Goal: Information Seeking & Learning: Check status

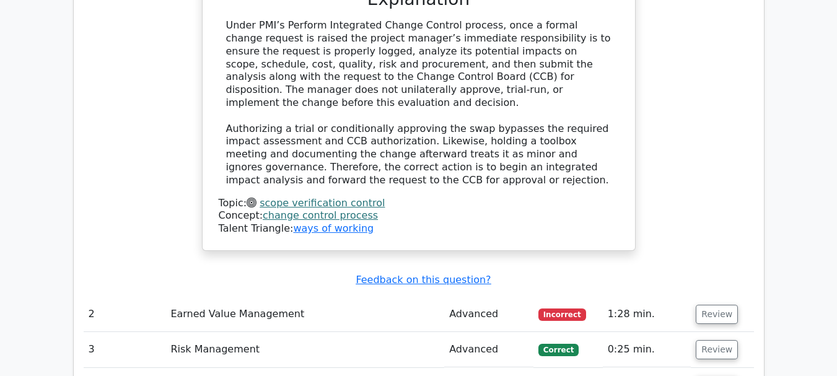
scroll to position [2417, 0]
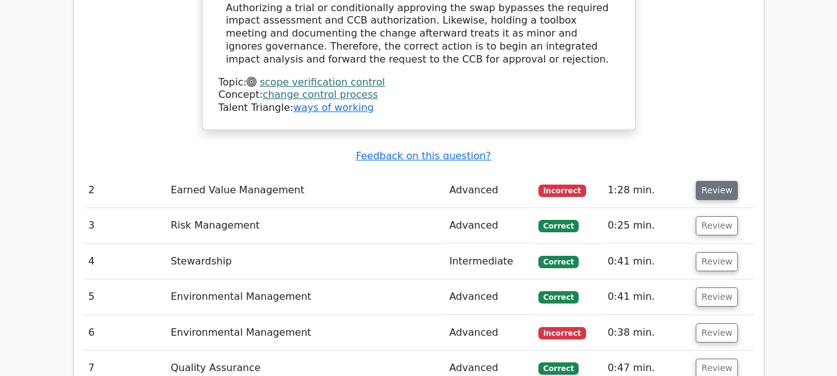
click at [714, 181] on button "Review" at bounding box center [717, 190] width 42 height 19
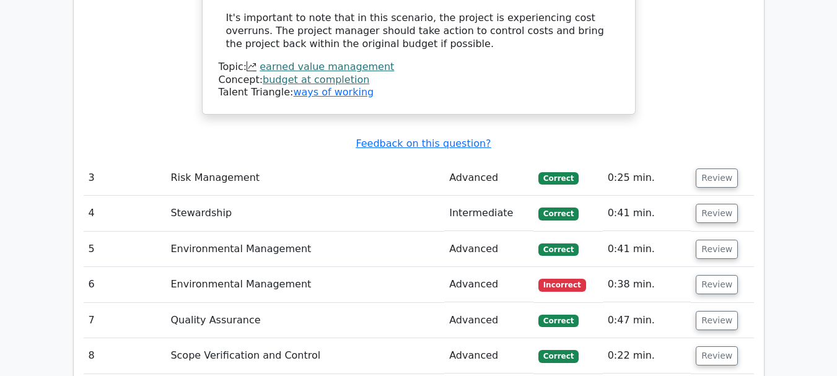
scroll to position [3234, 0]
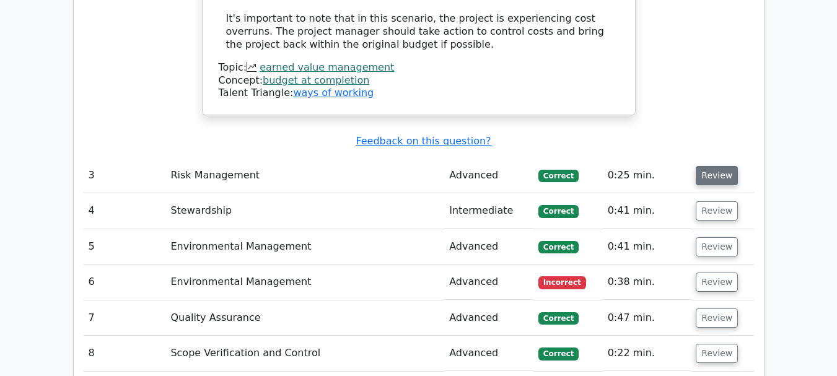
click at [722, 166] on button "Review" at bounding box center [717, 175] width 42 height 19
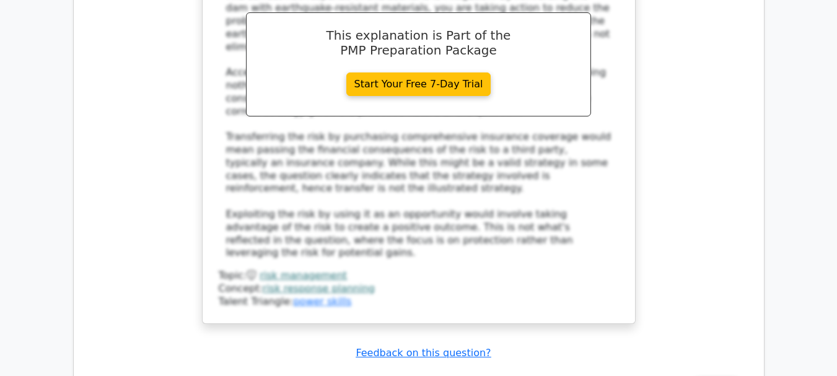
scroll to position [3854, 0]
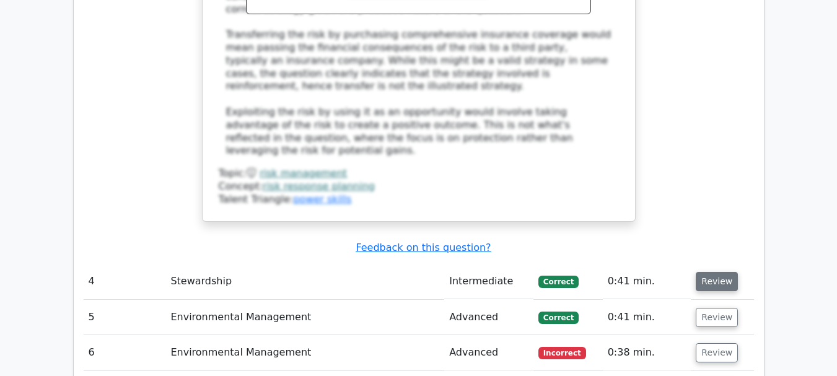
click at [703, 272] on button "Review" at bounding box center [717, 281] width 42 height 19
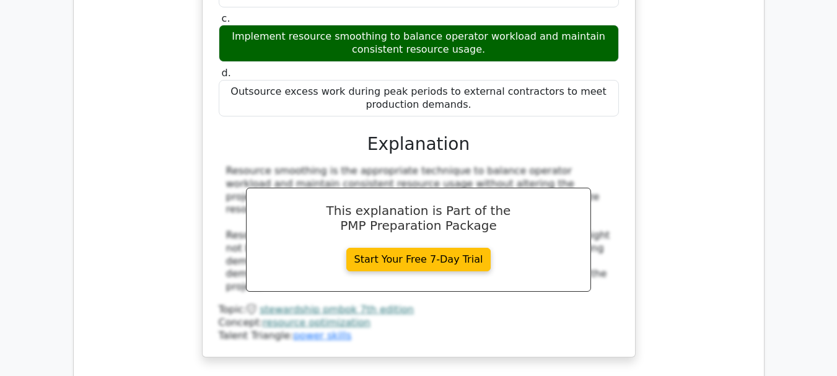
scroll to position [4412, 0]
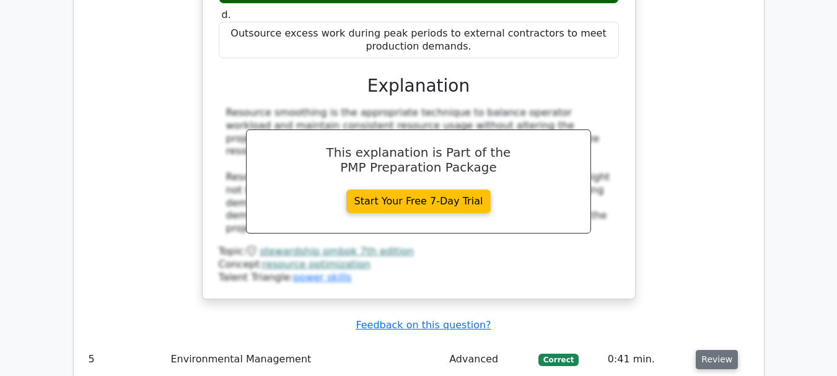
drag, startPoint x: 732, startPoint y: 223, endPoint x: 706, endPoint y: 224, distance: 26.7
click at [730, 342] on td "Review" at bounding box center [722, 359] width 63 height 35
click at [701, 350] on button "Review" at bounding box center [717, 359] width 42 height 19
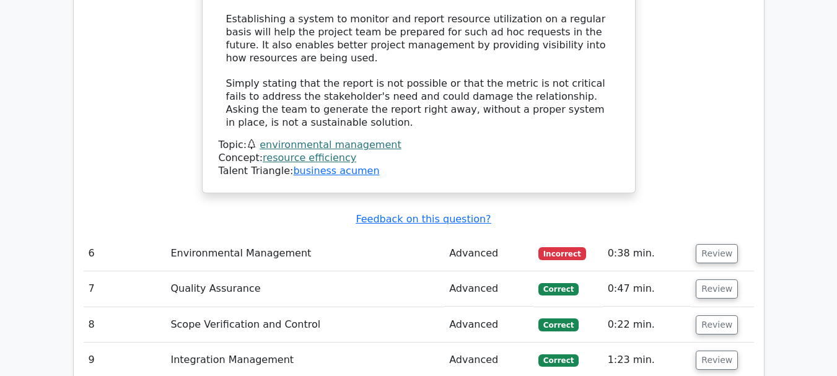
scroll to position [5230, 0]
click at [724, 244] on button "Review" at bounding box center [717, 253] width 42 height 19
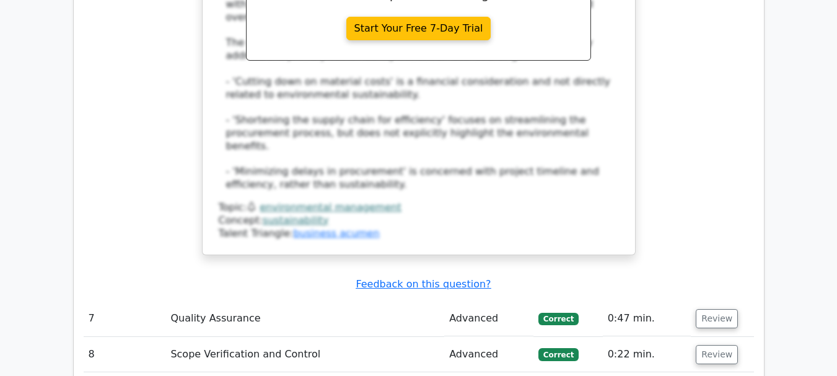
scroll to position [5911, 0]
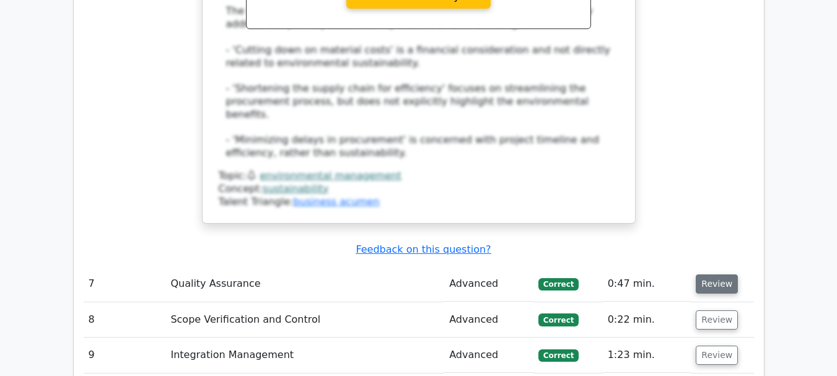
click at [710, 274] on button "Review" at bounding box center [717, 283] width 42 height 19
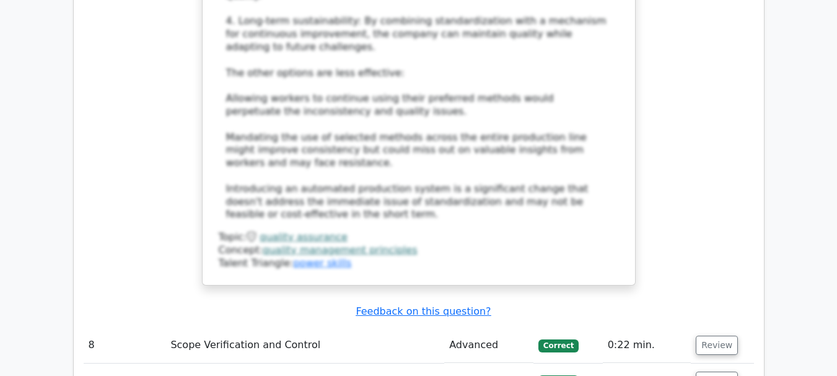
scroll to position [6903, 0]
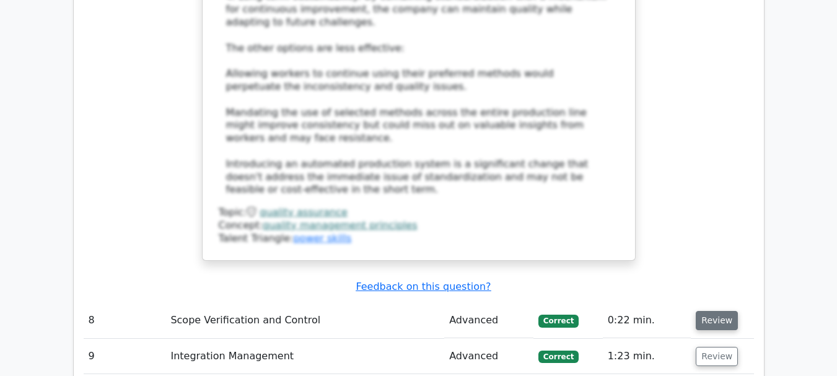
click at [700, 311] on button "Review" at bounding box center [717, 320] width 42 height 19
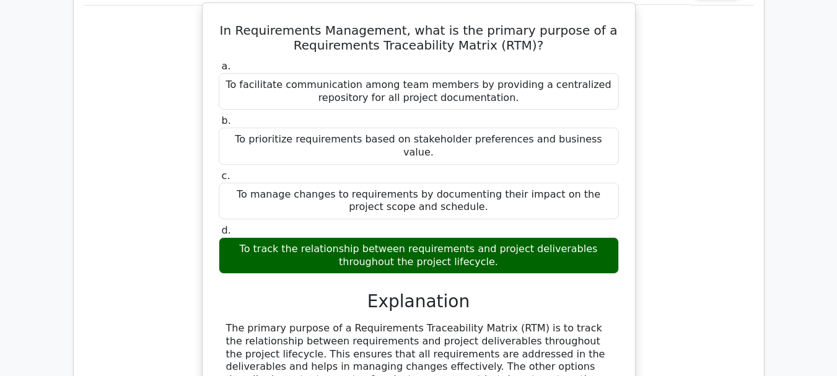
scroll to position [7274, 0]
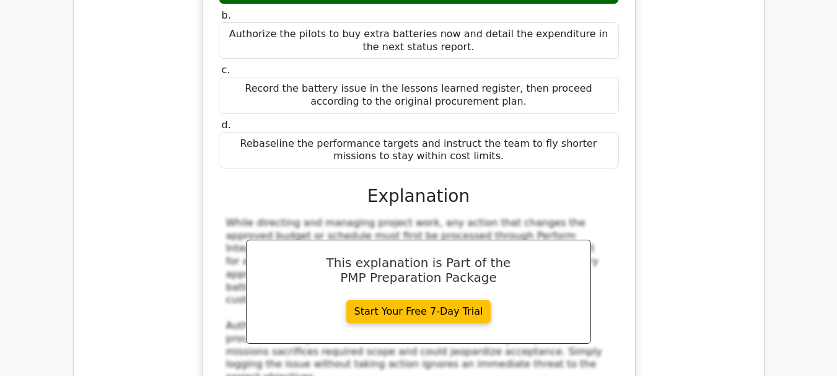
scroll to position [7956, 0]
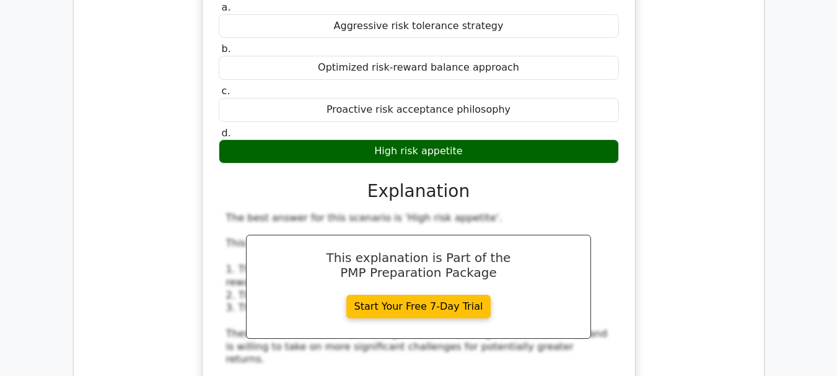
scroll to position [8699, 0]
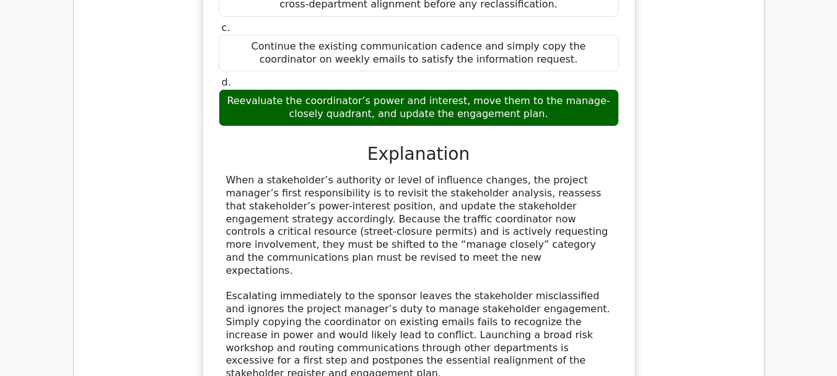
scroll to position [9505, 0]
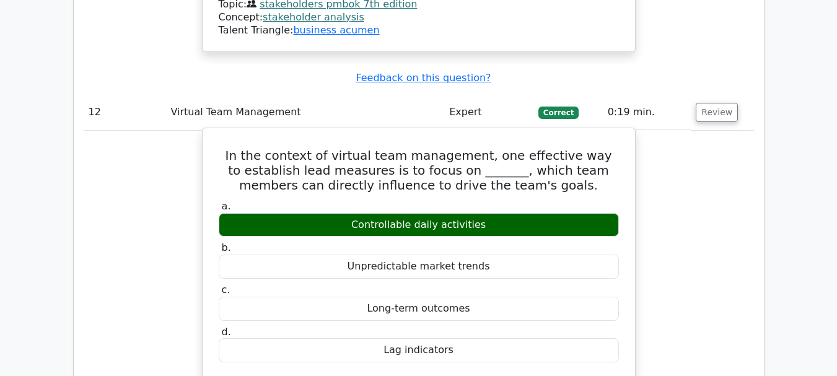
scroll to position [9939, 0]
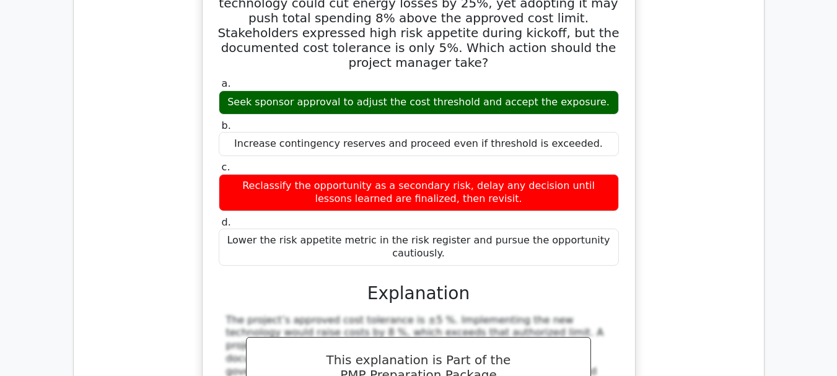
scroll to position [10620, 0]
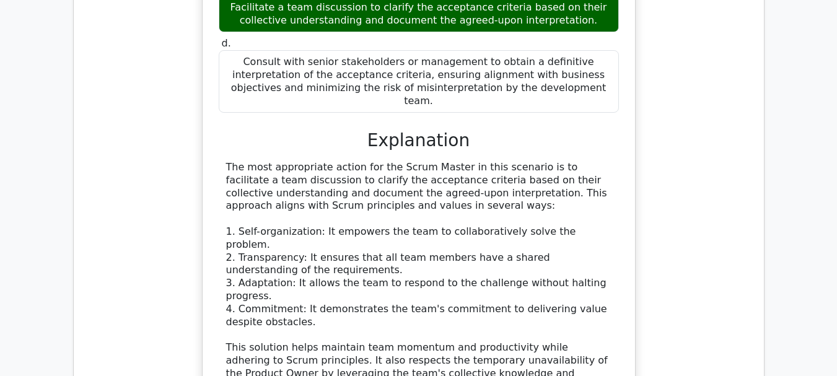
scroll to position [11550, 0]
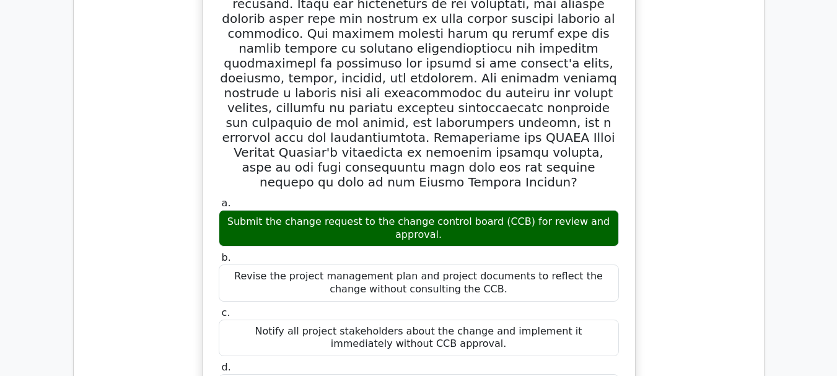
scroll to position [12479, 0]
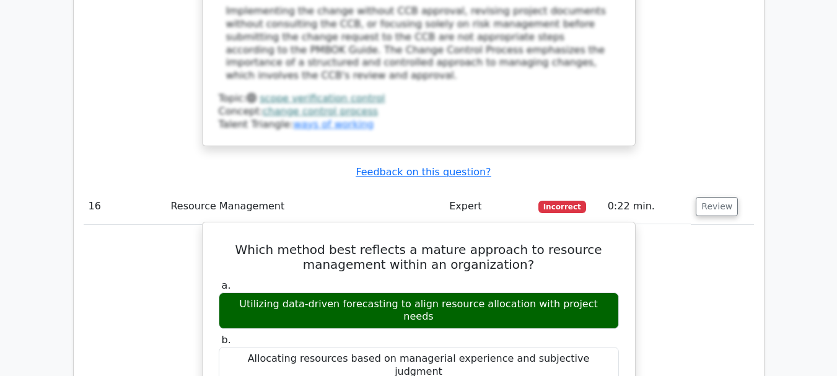
scroll to position [13161, 0]
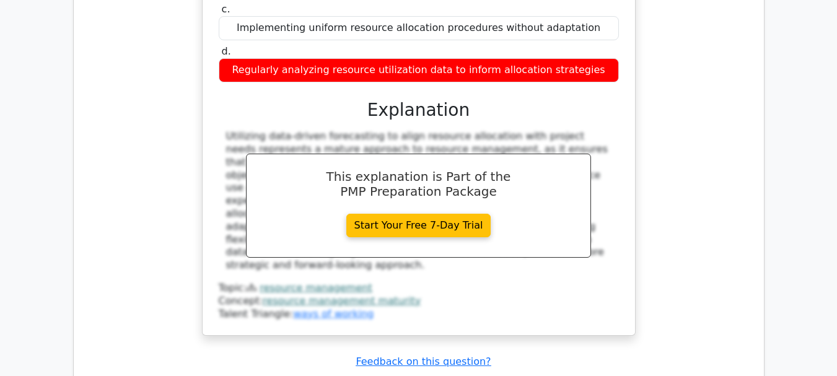
scroll to position [13780, 0]
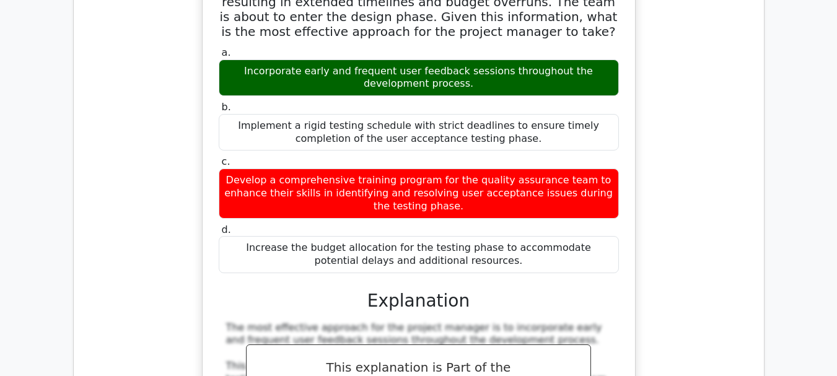
scroll to position [14710, 0]
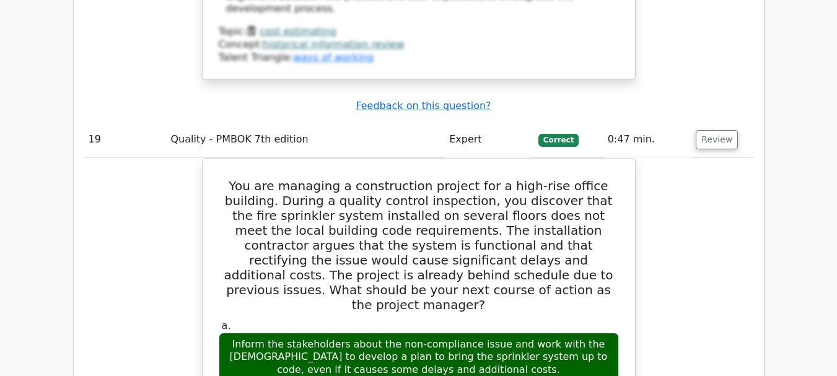
scroll to position [15453, 0]
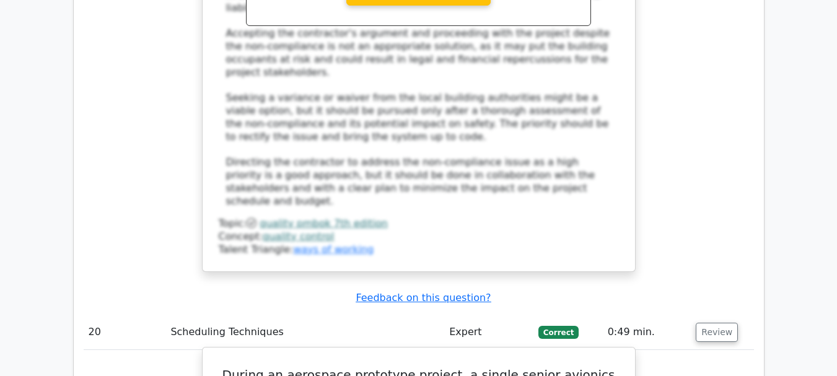
scroll to position [16197, 0]
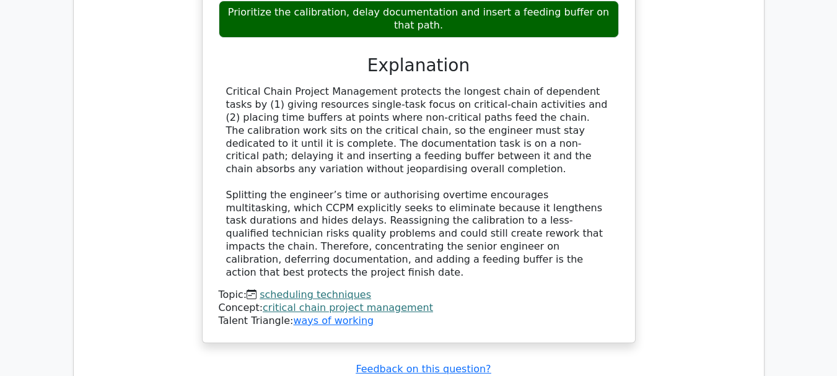
scroll to position [16816, 0]
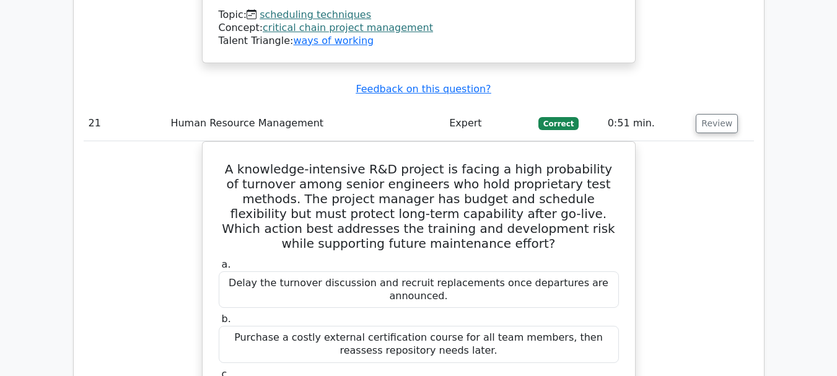
scroll to position [16940, 0]
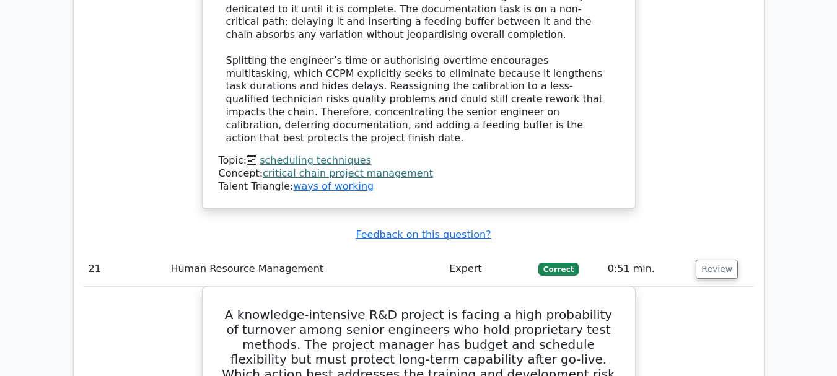
drag, startPoint x: 219, startPoint y: 120, endPoint x: 567, endPoint y: 252, distance: 372.0
copy div "You're managing a construction project and a sudden weather change is likely to…"
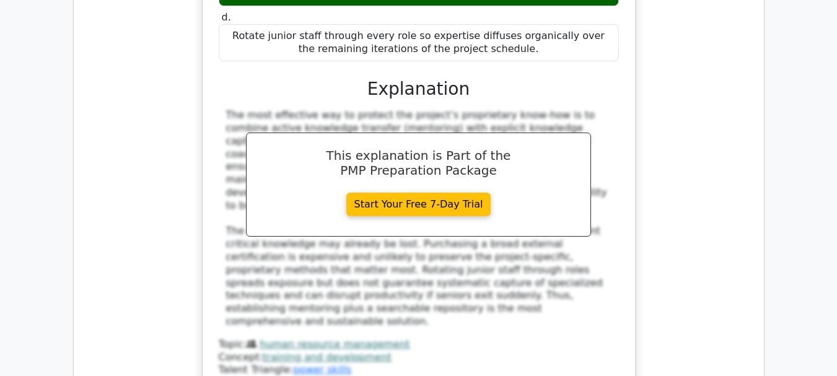
scroll to position [17498, 0]
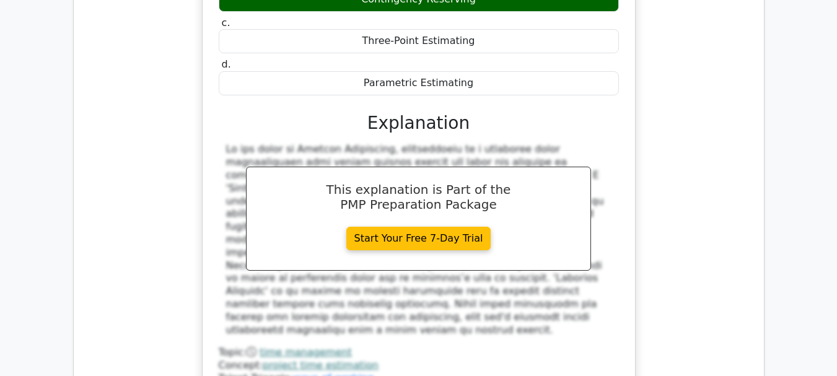
scroll to position [18118, 0]
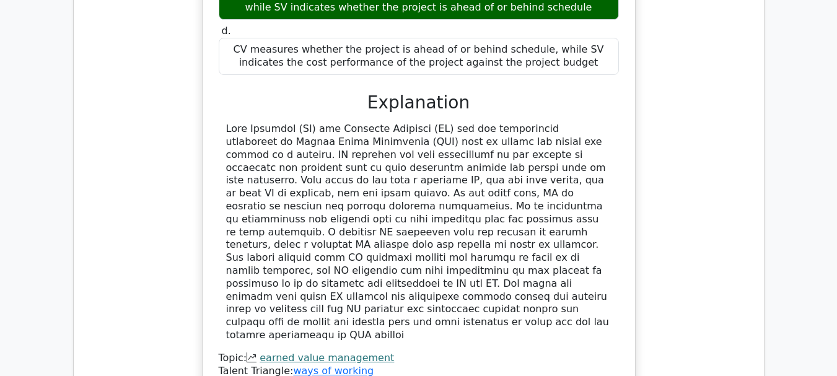
scroll to position [18799, 0]
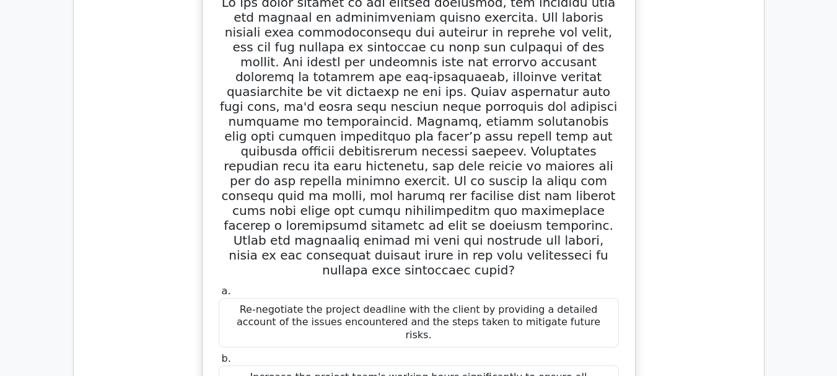
scroll to position [20100, 0]
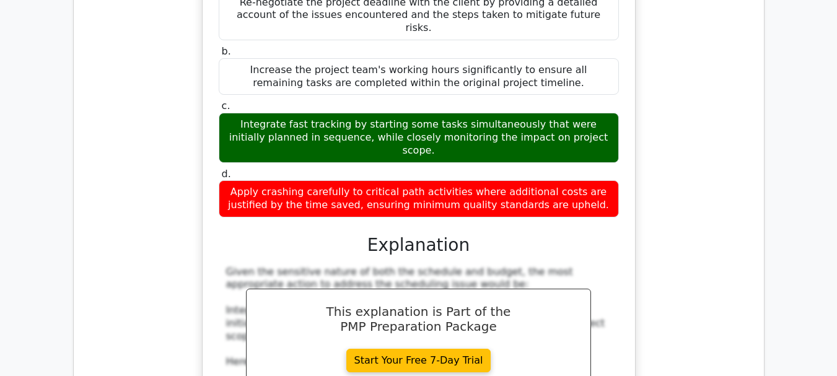
scroll to position [20658, 0]
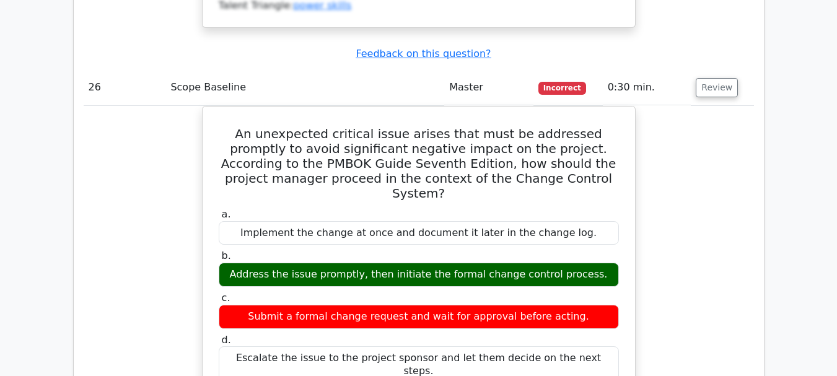
scroll to position [21526, 0]
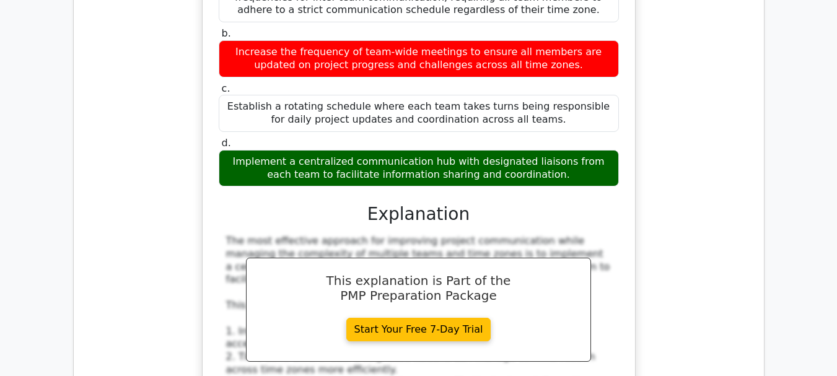
scroll to position [22207, 0]
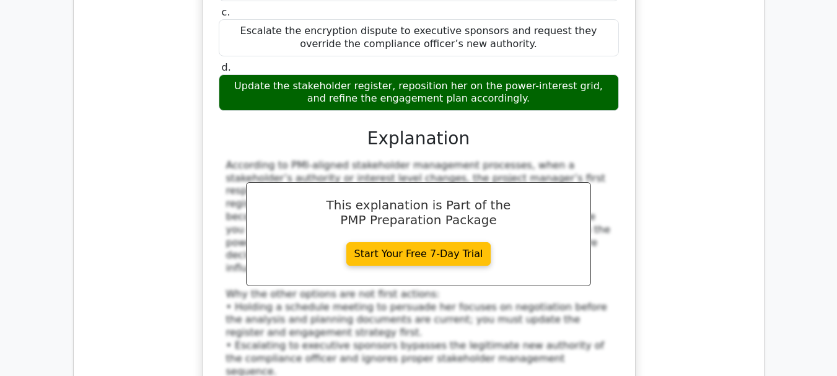
scroll to position [23260, 0]
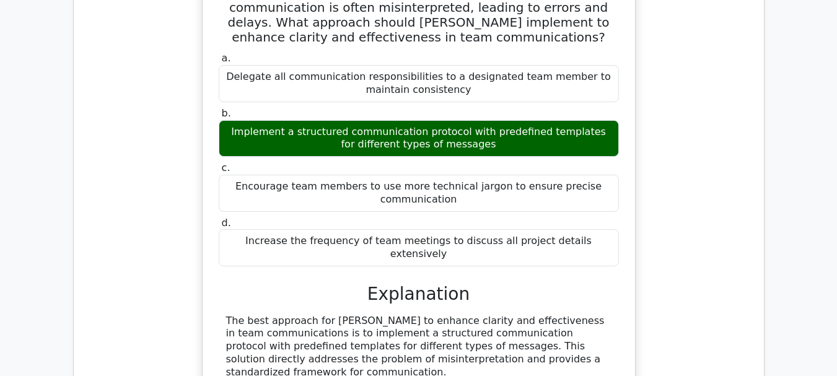
scroll to position [23818, 0]
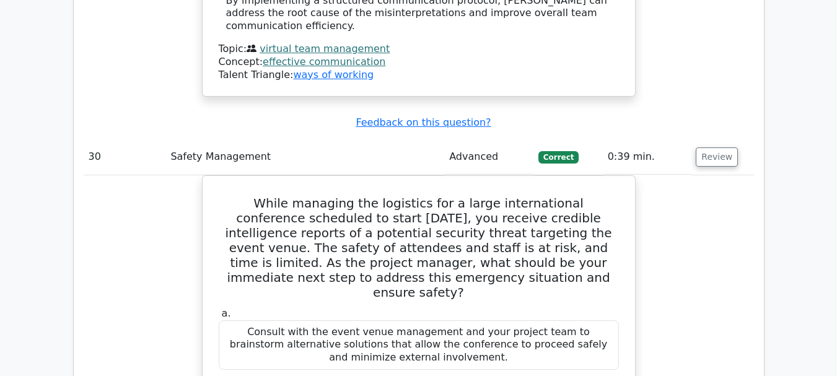
scroll to position [24500, 0]
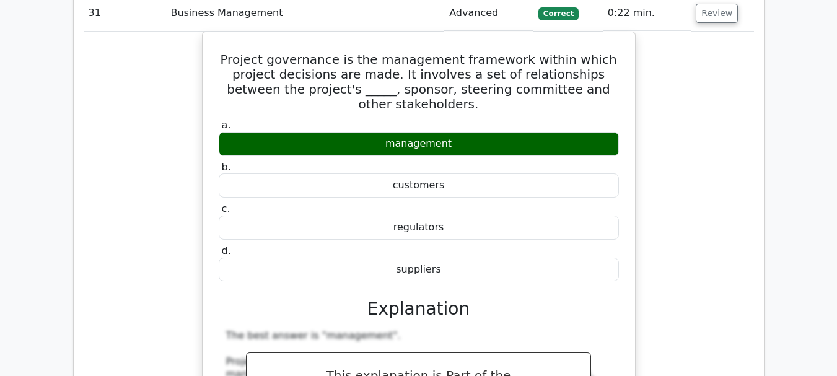
scroll to position [25491, 0]
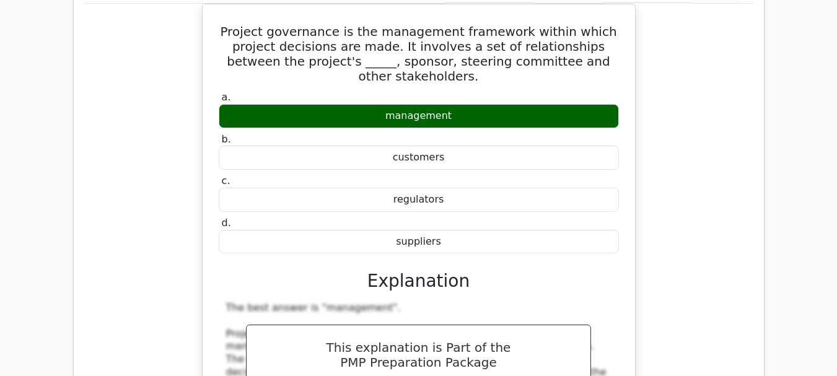
scroll to position [25429, 0]
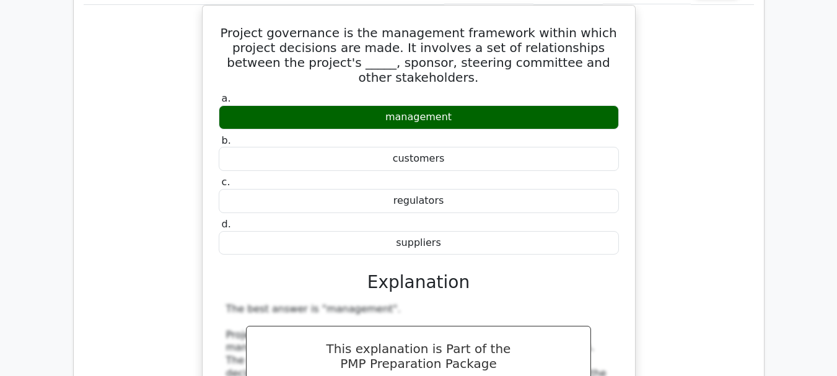
drag, startPoint x: 219, startPoint y: 156, endPoint x: 530, endPoint y: 188, distance: 312.7
copy h5 "According to the Agile Manifesto, Agile processes harness change for the custom…"
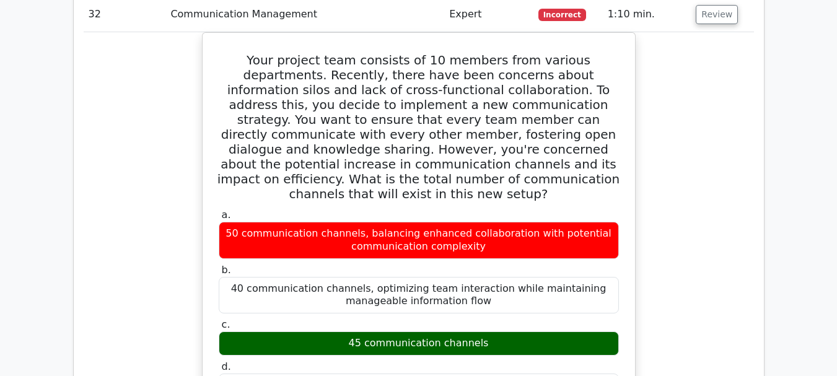
scroll to position [26049, 0]
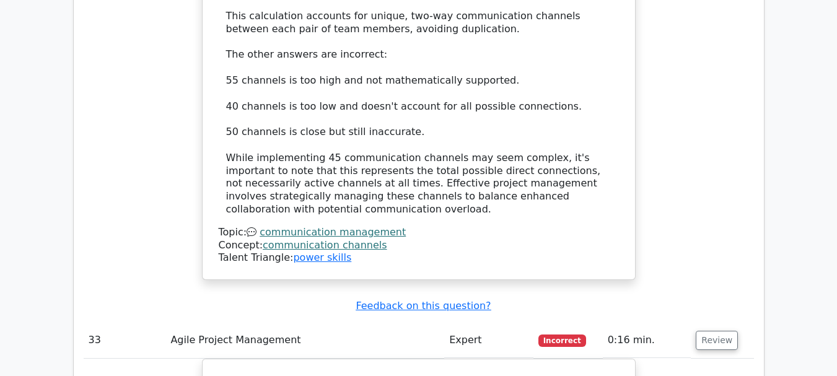
scroll to position [26668, 0]
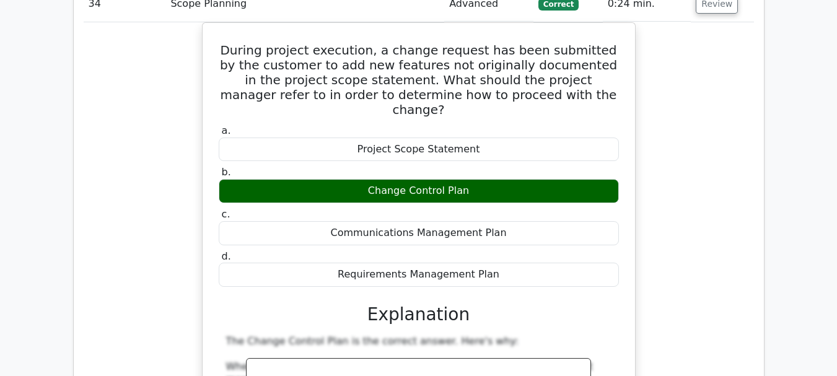
scroll to position [27722, 0]
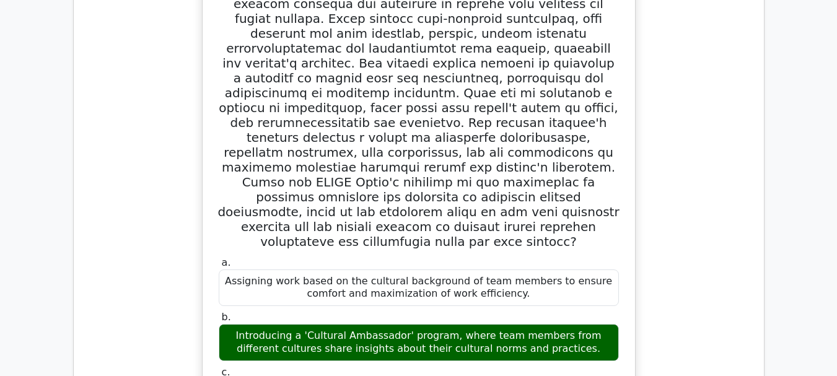
scroll to position [28465, 0]
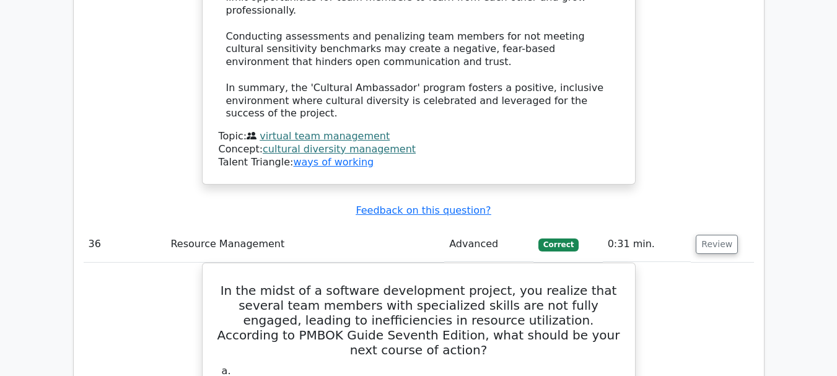
scroll to position [29246, 0]
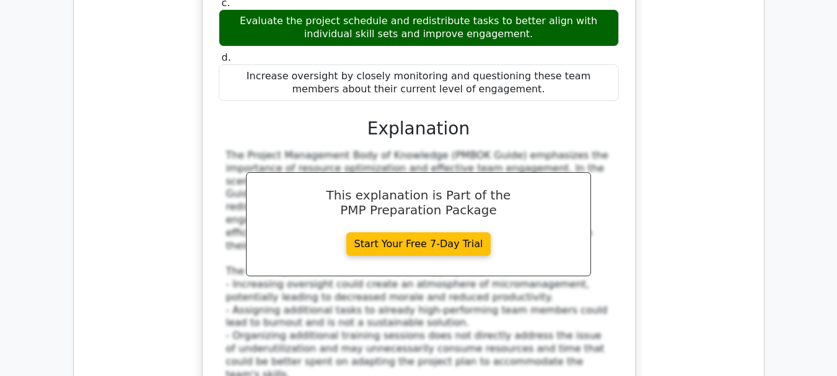
scroll to position [29742, 0]
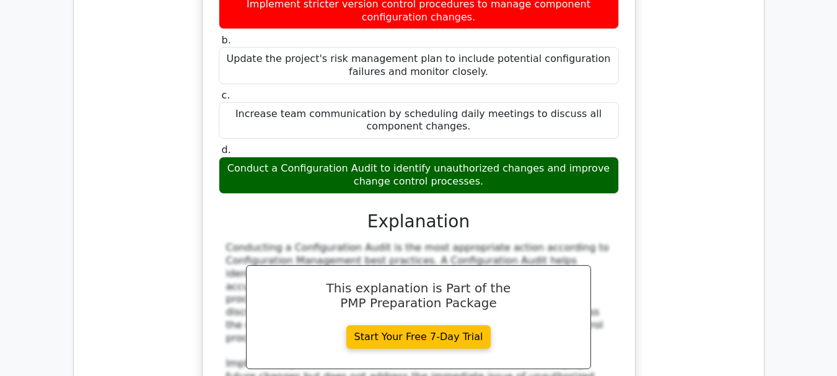
scroll to position [30423, 0]
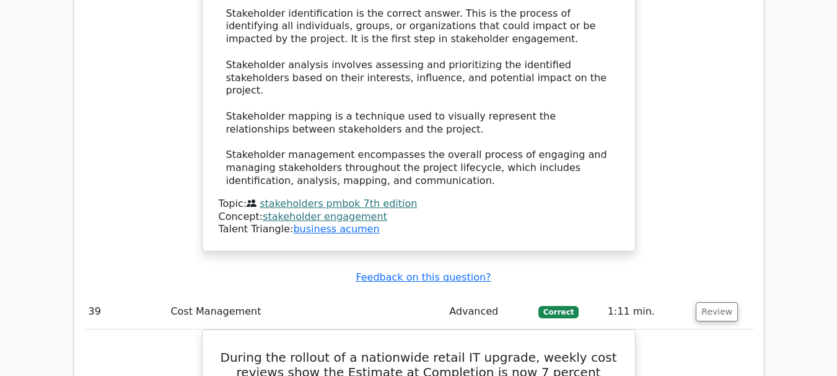
scroll to position [31229, 0]
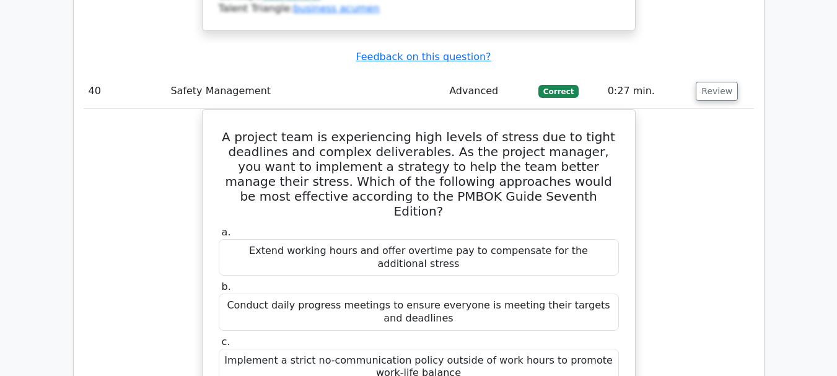
scroll to position [32220, 0]
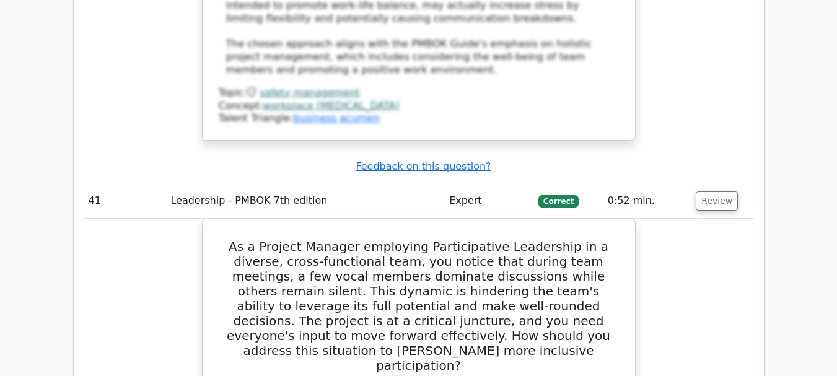
scroll to position [33026, 0]
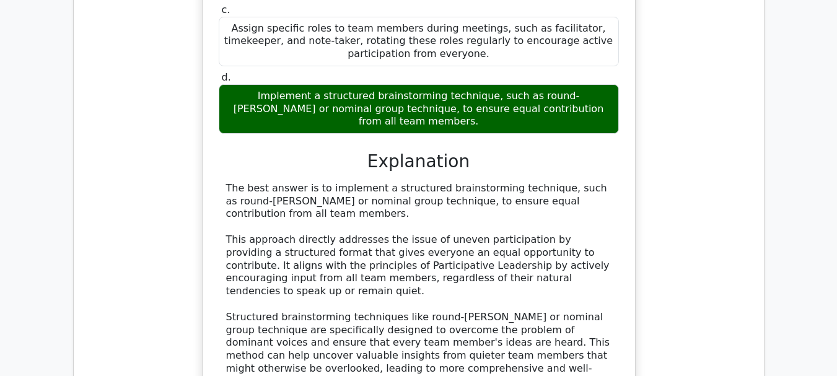
scroll to position [33459, 0]
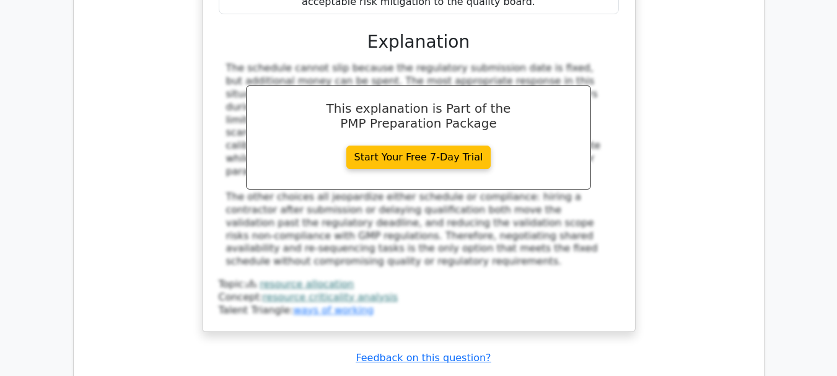
scroll to position [34575, 0]
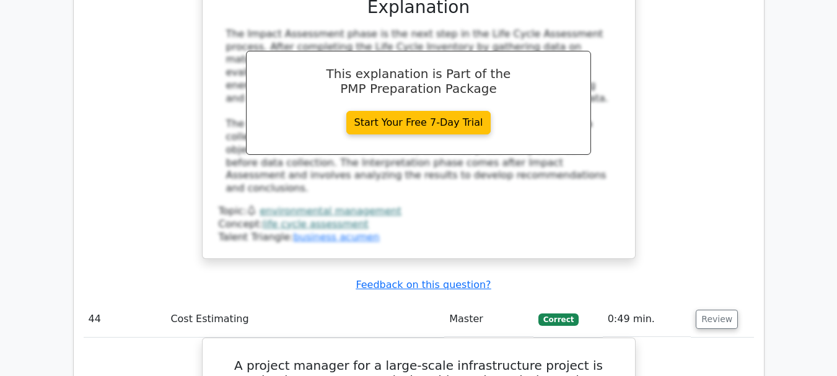
scroll to position [35504, 0]
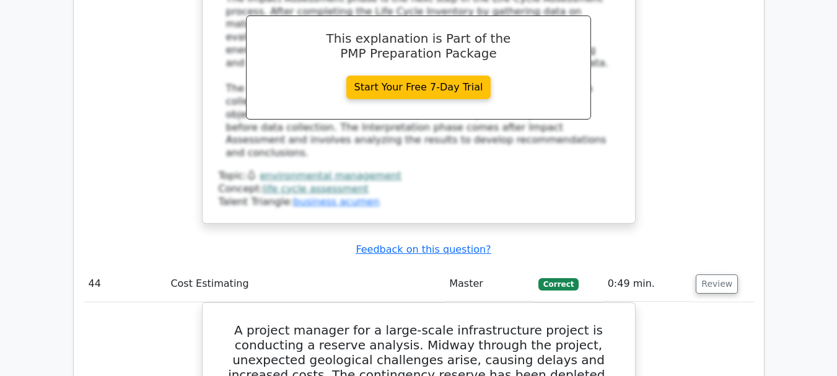
scroll to position [35380, 0]
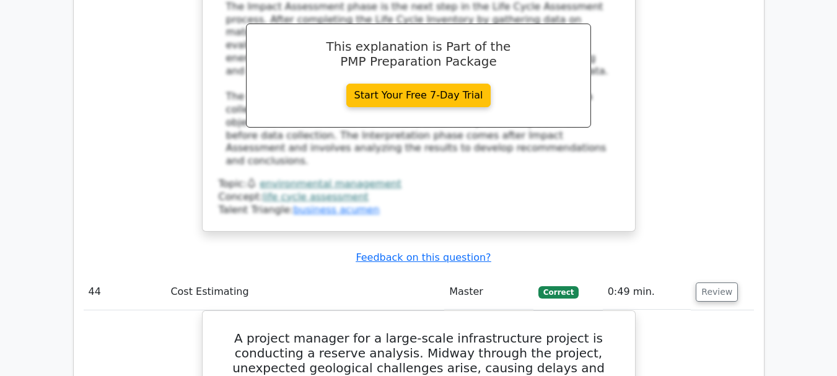
drag, startPoint x: 222, startPoint y: 203, endPoint x: 538, endPoint y: 298, distance: 329.5
drag, startPoint x: 419, startPoint y: 258, endPoint x: 532, endPoint y: 316, distance: 127.2
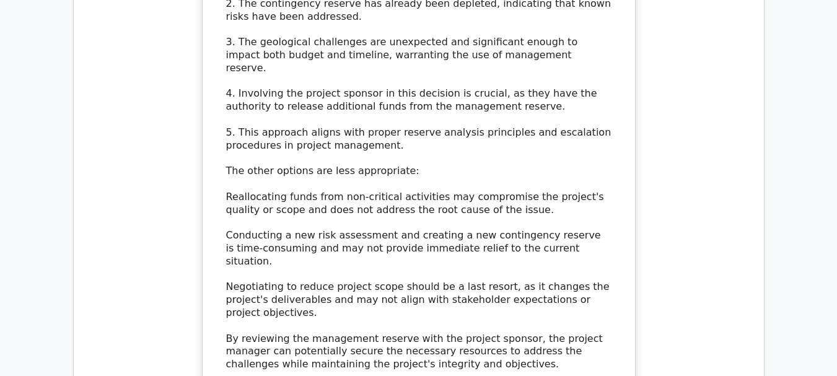
scroll to position [36248, 0]
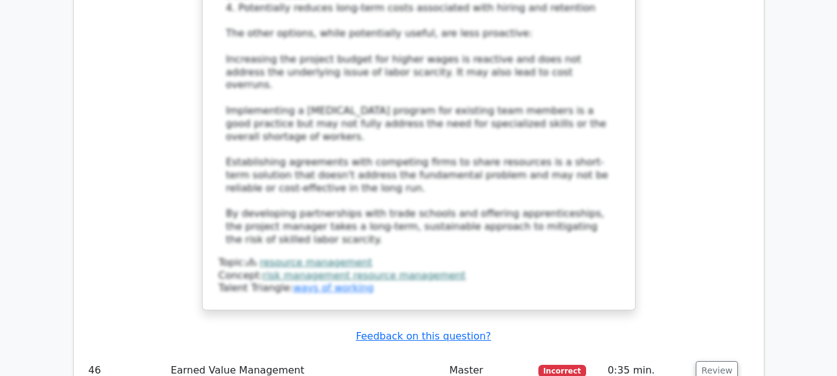
scroll to position [37301, 0]
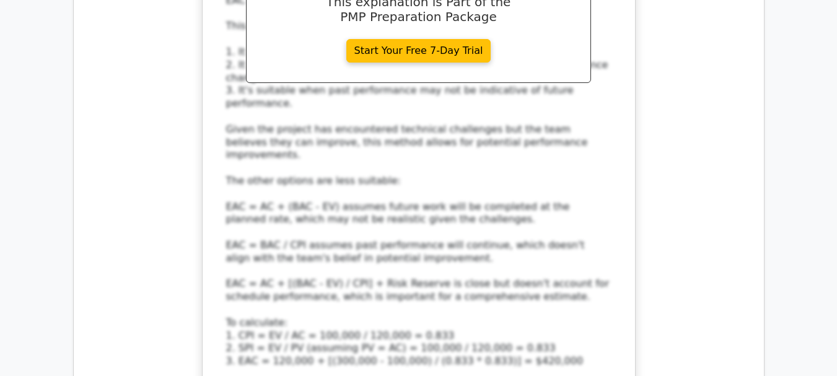
scroll to position [38045, 0]
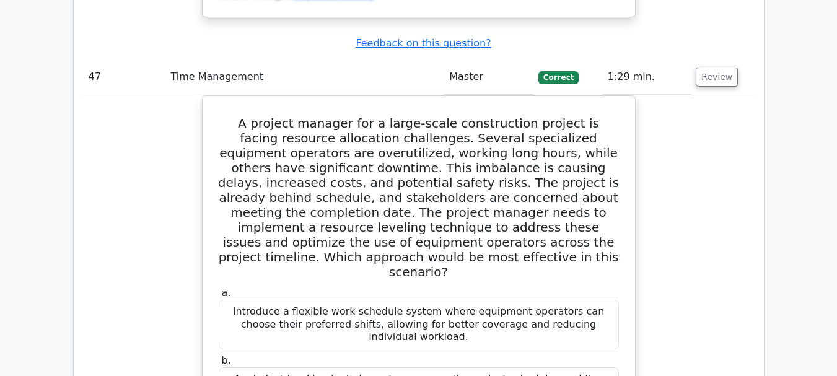
scroll to position [38664, 0]
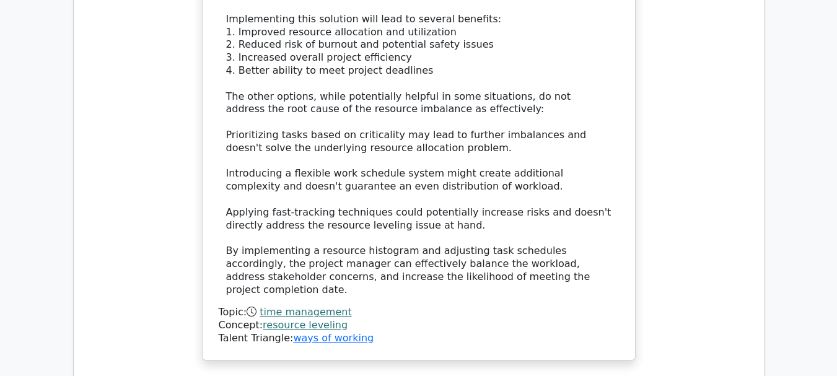
scroll to position [39222, 0]
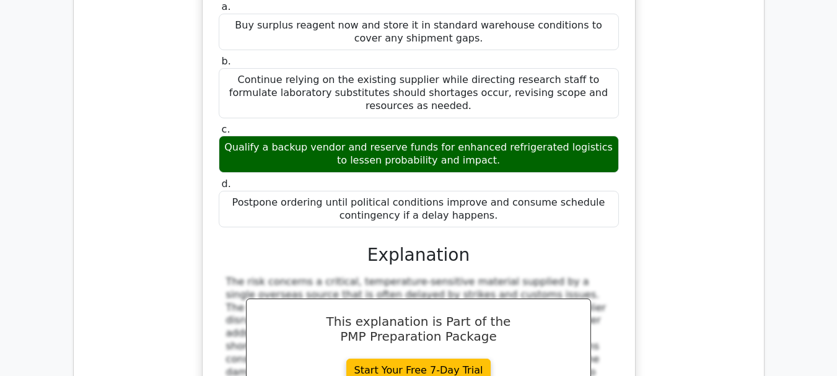
scroll to position [39841, 0]
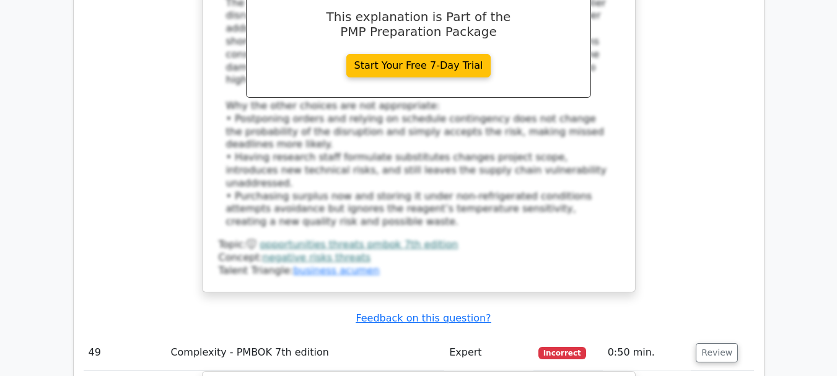
scroll to position [40089, 0]
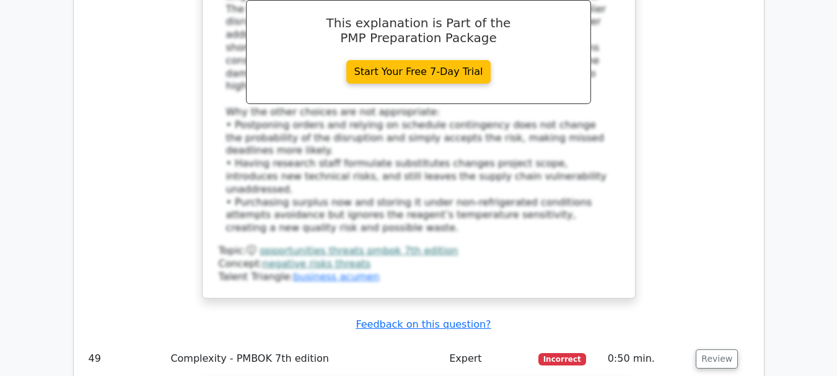
drag, startPoint x: 232, startPoint y: 108, endPoint x: 630, endPoint y: 130, distance: 397.8
copy h5 "During the Develop Project Charter process, the project manager is responsible …"
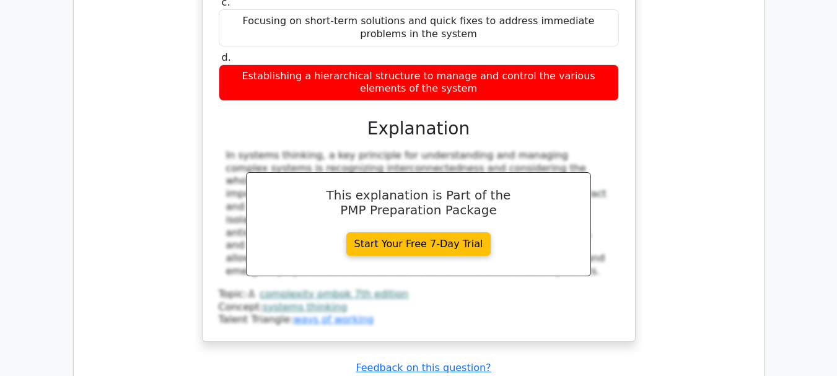
scroll to position [40647, 0]
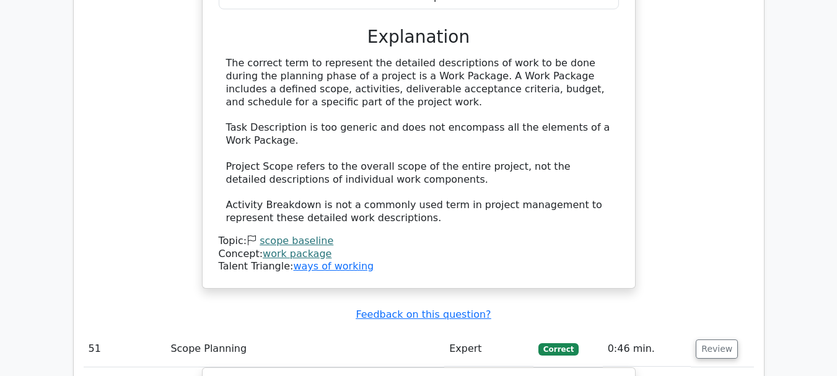
scroll to position [41390, 0]
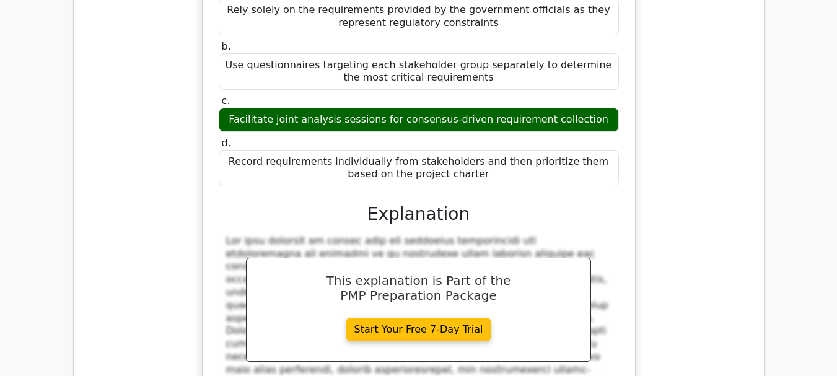
scroll to position [42023, 0]
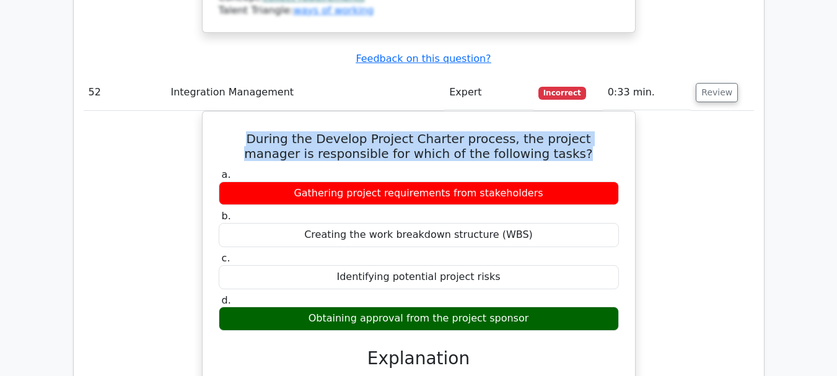
scroll to position [42394, 0]
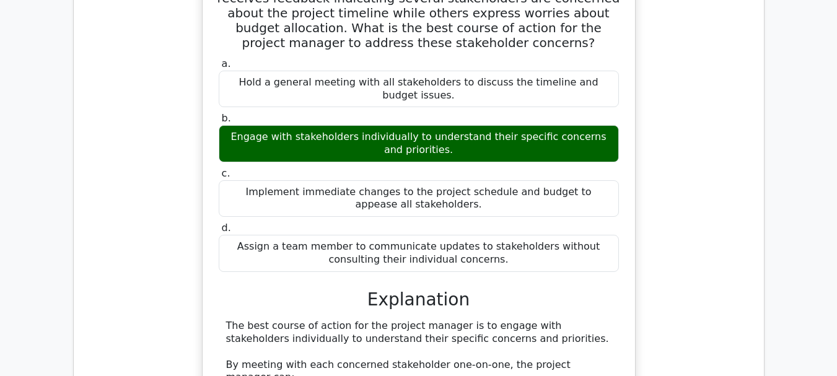
scroll to position [43200, 0]
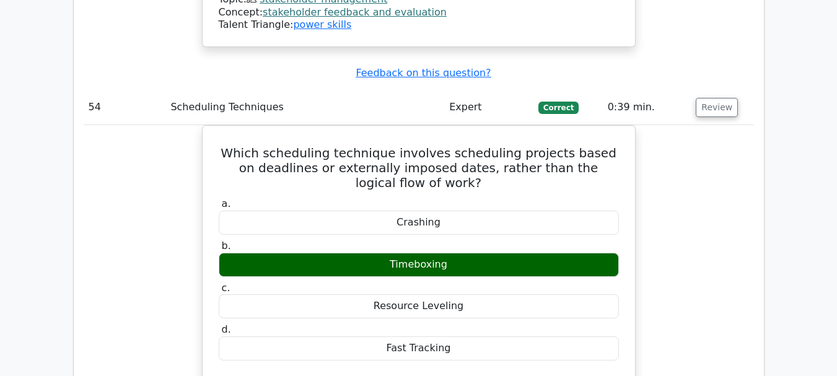
scroll to position [43943, 0]
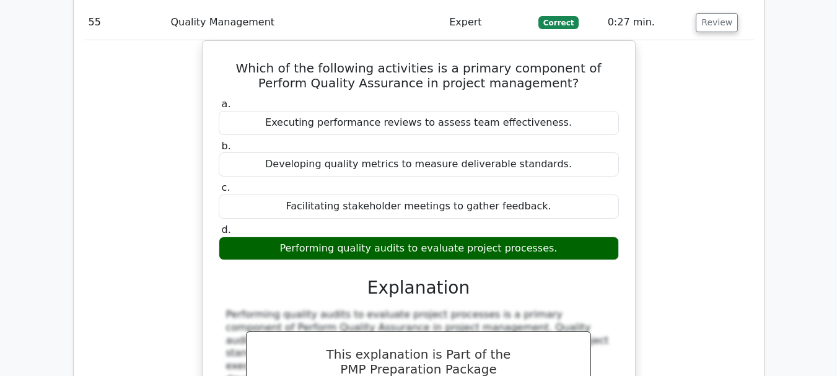
scroll to position [44563, 0]
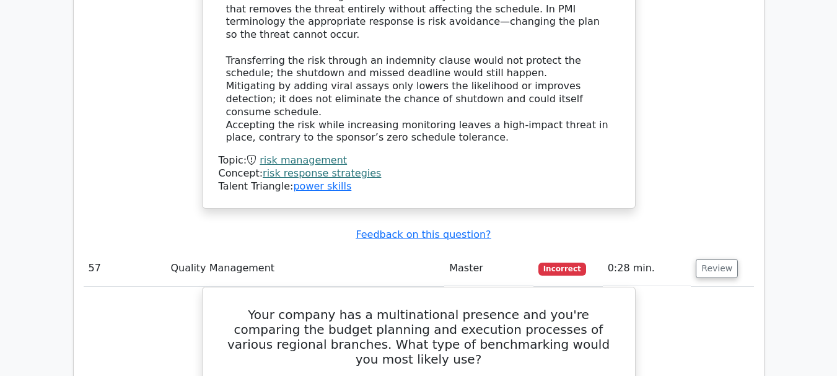
scroll to position [45368, 0]
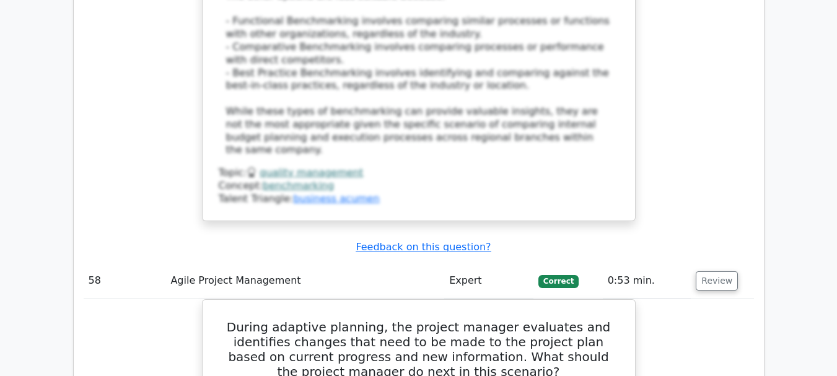
scroll to position [46504, 0]
